Goal: Task Accomplishment & Management: Use online tool/utility

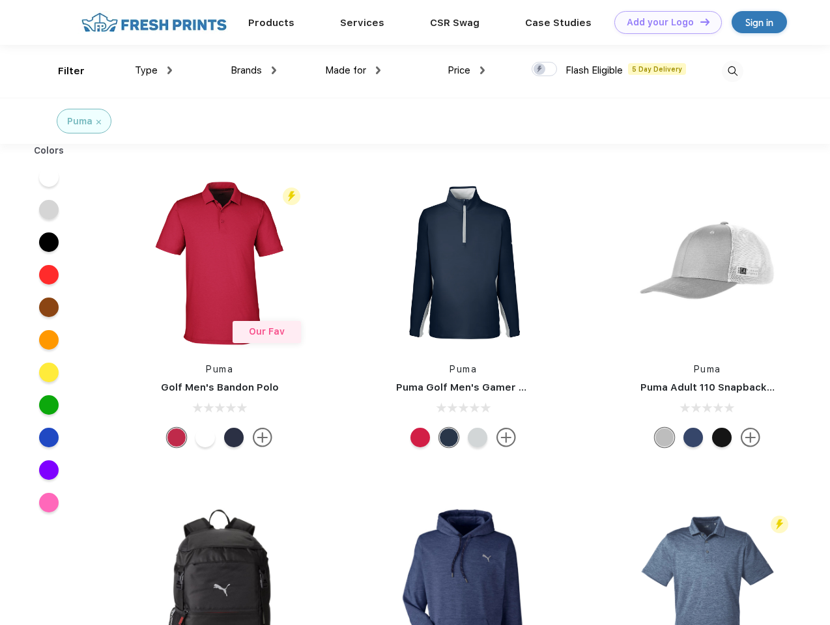
click at [663, 22] on link "Add your Logo Design Tool" at bounding box center [667, 22] width 107 height 23
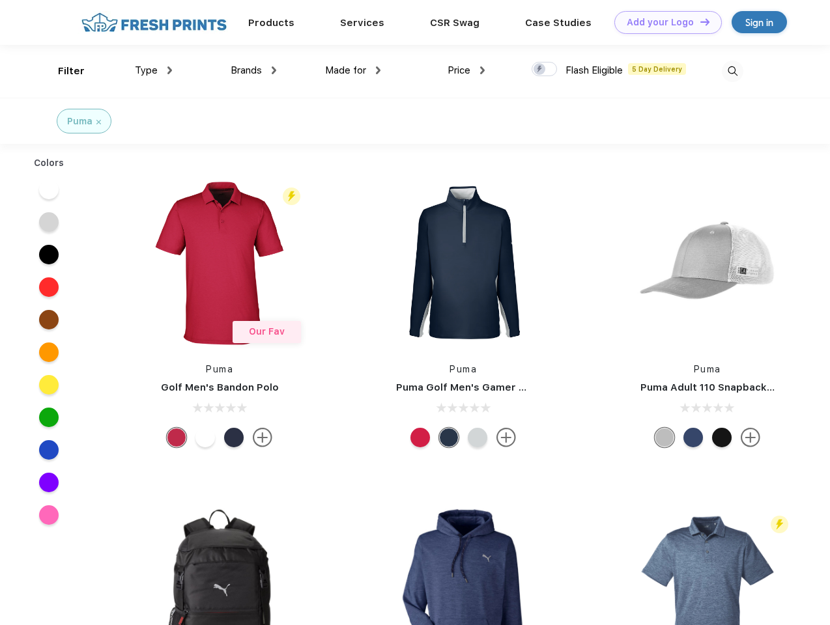
click at [0, 0] on div "Design Tool" at bounding box center [0, 0] width 0 height 0
click at [699, 21] on link "Add your Logo Design Tool" at bounding box center [667, 22] width 107 height 23
click at [63, 71] on div "Filter" at bounding box center [71, 71] width 27 height 15
click at [154, 70] on span "Type" at bounding box center [146, 70] width 23 height 12
click at [253, 70] on span "Brands" at bounding box center [246, 70] width 31 height 12
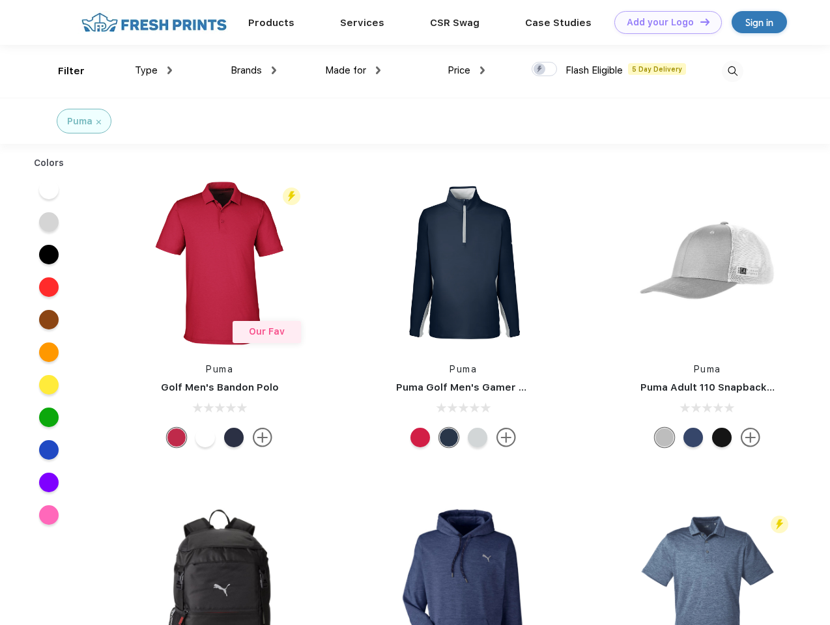
click at [353, 70] on span "Made for" at bounding box center [345, 70] width 41 height 12
click at [466, 70] on span "Price" at bounding box center [458, 70] width 23 height 12
click at [544, 70] on div at bounding box center [543, 69] width 25 height 14
click at [540, 70] on input "checkbox" at bounding box center [535, 65] width 8 height 8
click at [732, 71] on img at bounding box center [732, 71] width 21 height 21
